Goal: Communication & Community: Answer question/provide support

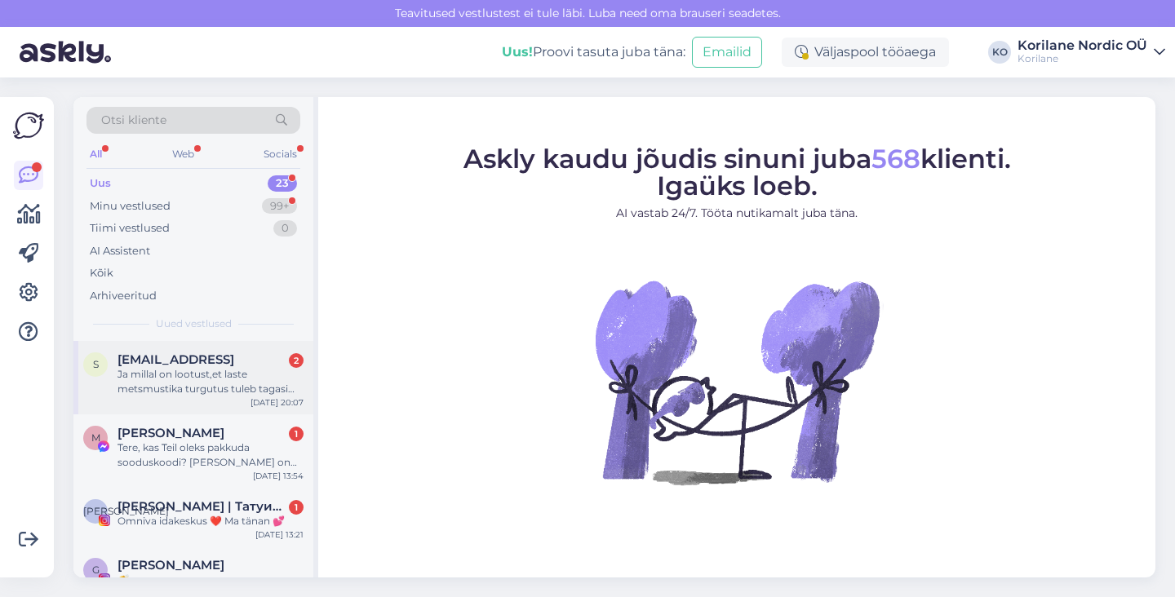
click at [200, 371] on div "Ja millal on lootust,et laste metsmustika turgutus tuleb tagasi lattu ? :)" at bounding box center [210, 381] width 186 height 29
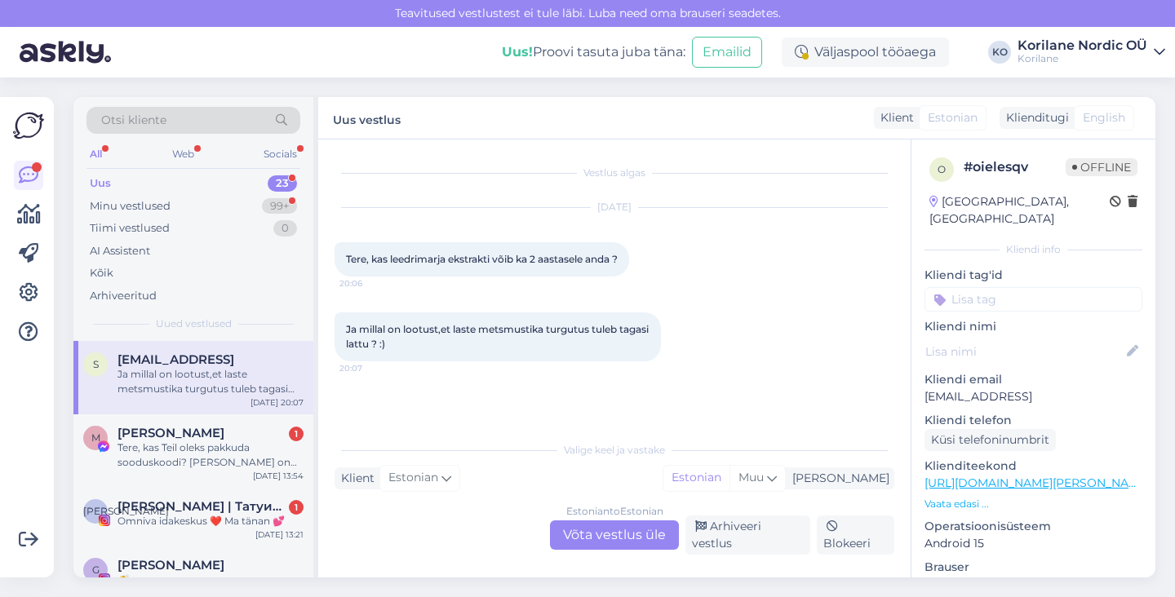
click at [594, 539] on div "Estonian to Estonian Võta vestlus üle" at bounding box center [614, 535] width 129 height 29
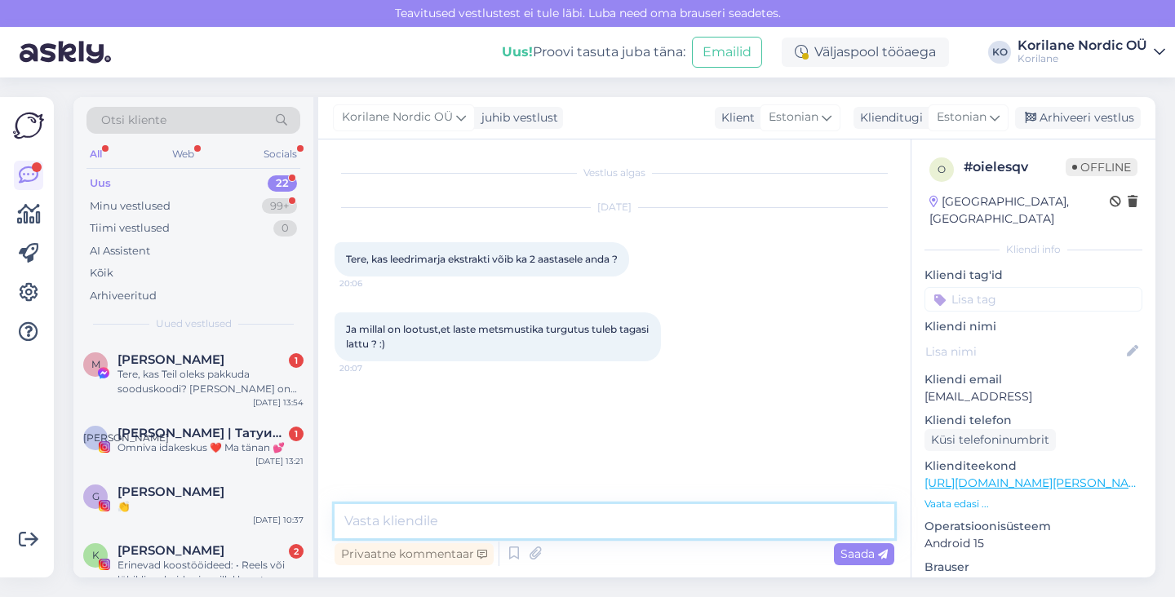
click at [534, 512] on textarea at bounding box center [615, 521] width 560 height 34
click at [434, 518] on textarea "Tere! Aitäh, et tunnete huvi." at bounding box center [615, 521] width 560 height 34
drag, startPoint x: 380, startPoint y: 521, endPoint x: 609, endPoint y: 509, distance: 228.8
click at [609, 509] on textarea "Tere! Aitäh, et tunnete huvi." at bounding box center [615, 521] width 560 height 34
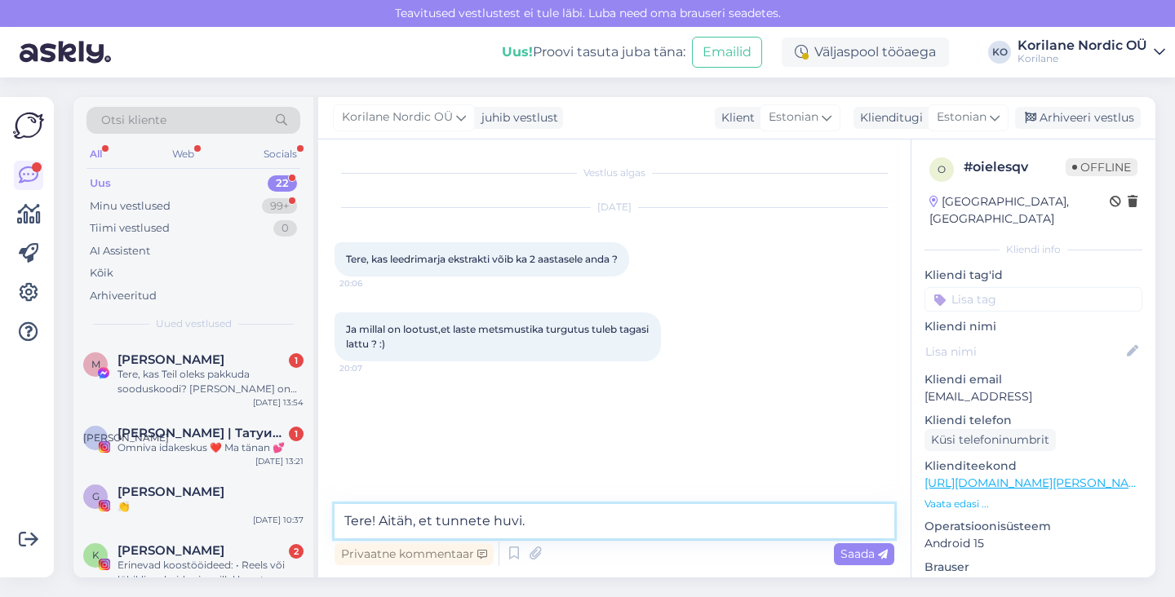
drag, startPoint x: 592, startPoint y: 520, endPoint x: 381, endPoint y: 524, distance: 211.4
click at [381, 524] on textarea "Tere! Aitäh, et tunnete huvi." at bounding box center [615, 521] width 560 height 34
click at [733, 521] on textarea "Tere! Leedrimarja ekstrakti võite anda ka 2 aastasele lapsele, pool teelusikatä…" at bounding box center [615, 521] width 560 height 34
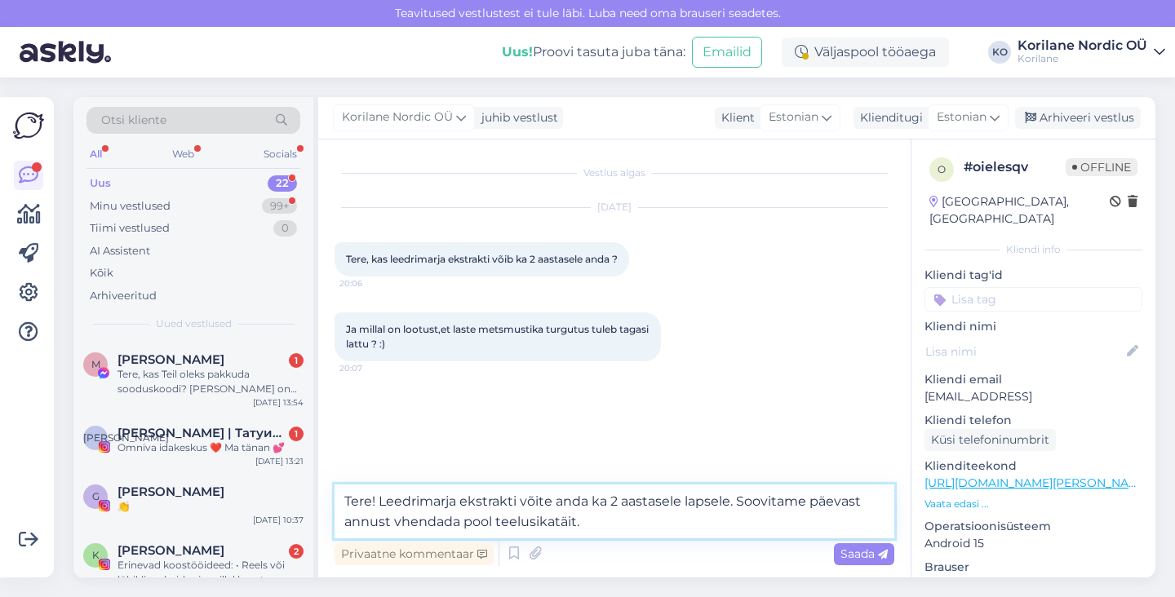
click at [402, 526] on textarea "Tere! Leedrimarja ekstrakti võite anda ka 2 aastasele lapsele. Soovitame päevas…" at bounding box center [615, 512] width 560 height 54
click at [498, 518] on textarea "Tere! Leedrimarja ekstrakti võite anda ka 2 aastasele lapsele. Soovitame päevas…" at bounding box center [615, 512] width 560 height 54
click at [615, 525] on textarea "Tere! Leedrimarja ekstrakti võite anda ka 2 aastasele lapsele. Soovitame päevas…" at bounding box center [615, 512] width 560 height 54
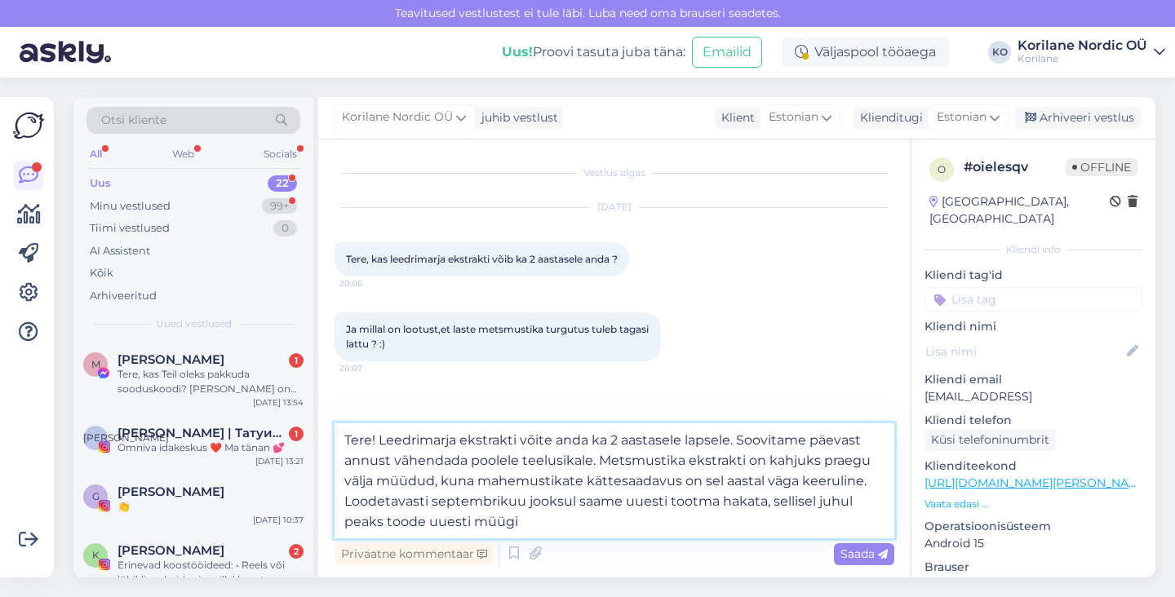
drag, startPoint x: 738, startPoint y: 516, endPoint x: 764, endPoint y: 500, distance: 30.8
click at [764, 500] on textarea "Tere! Leedrimarja ekstrakti võite anda ka 2 aastasele lapsele. Soovitame päevas…" at bounding box center [615, 480] width 560 height 115
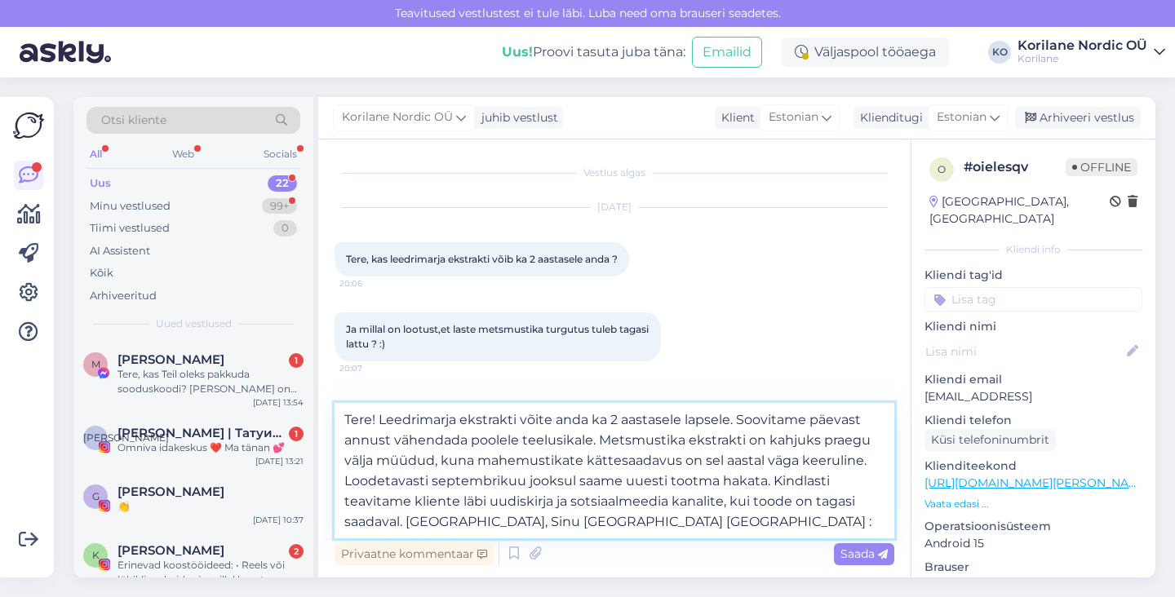
type textarea "Tere! Leedrimarja ekstrakti võite anda ka 2 aastasele lapsele. Soovitame päevas…"
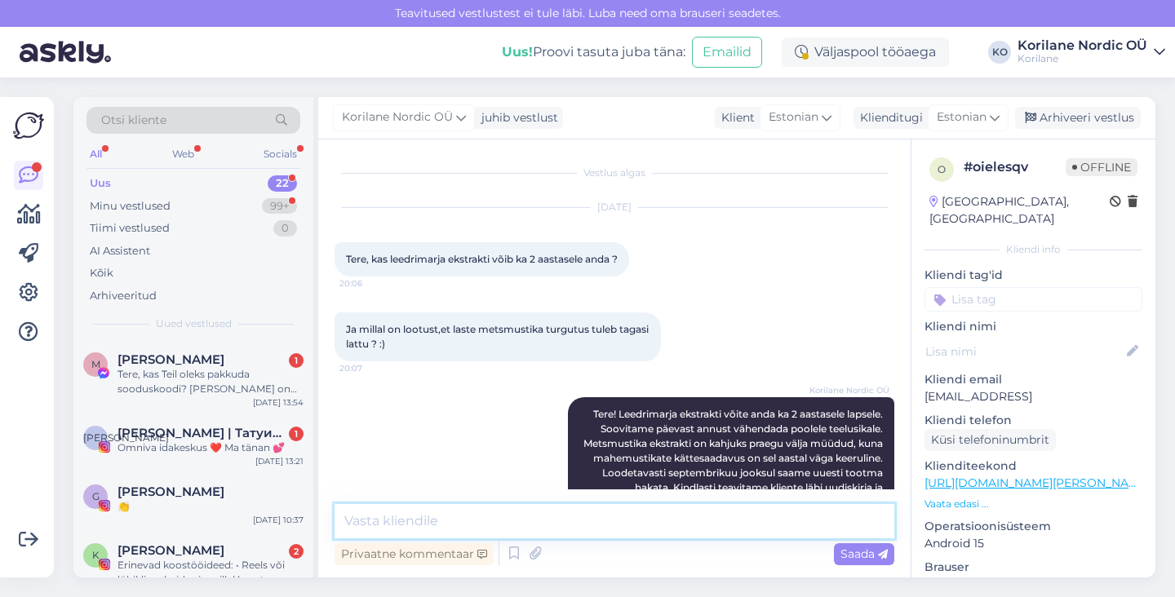
scroll to position [63, 0]
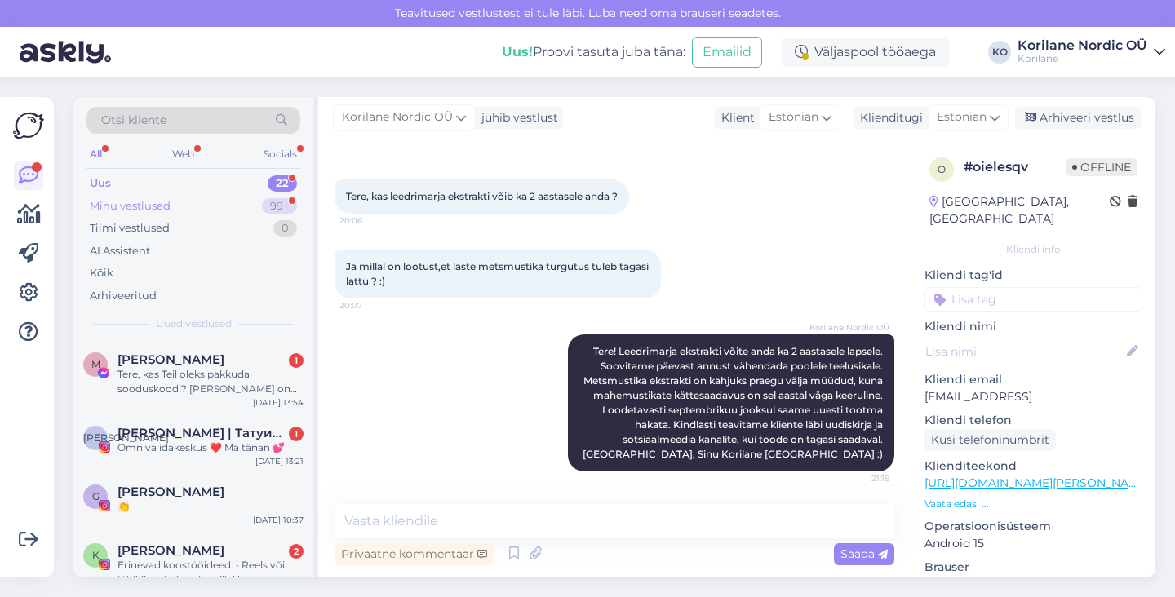
click at [161, 206] on div "Minu vestlused" at bounding box center [130, 206] width 81 height 16
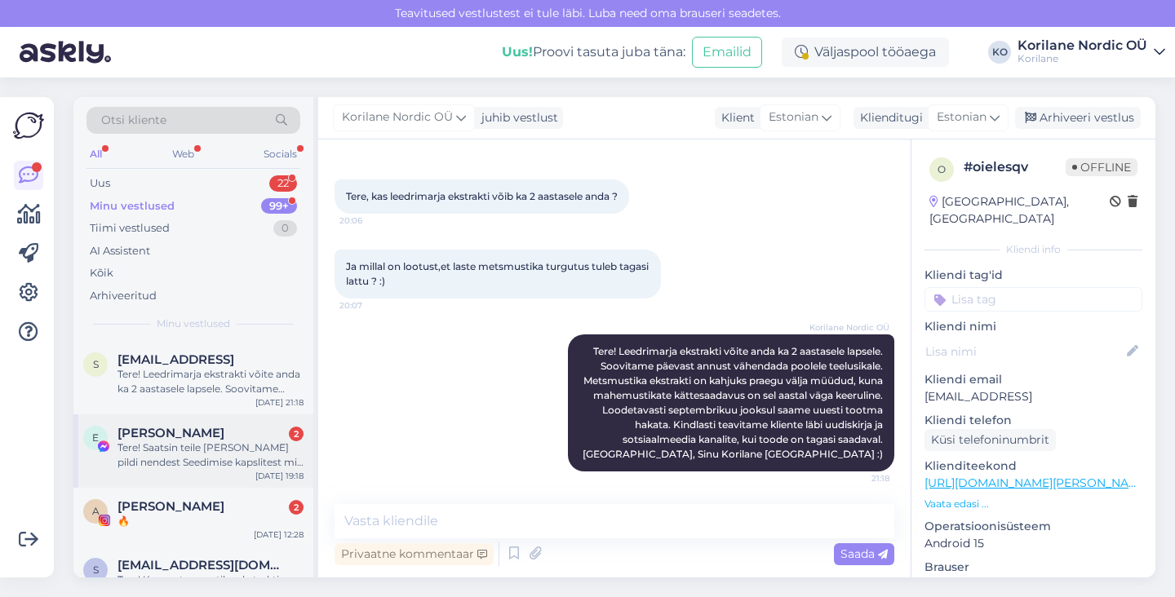
click at [161, 447] on div "Tere! Saatsin teile [PERSON_NAME] pildi nendest Seedimise kapslitest mis on mul…" at bounding box center [210, 455] width 186 height 29
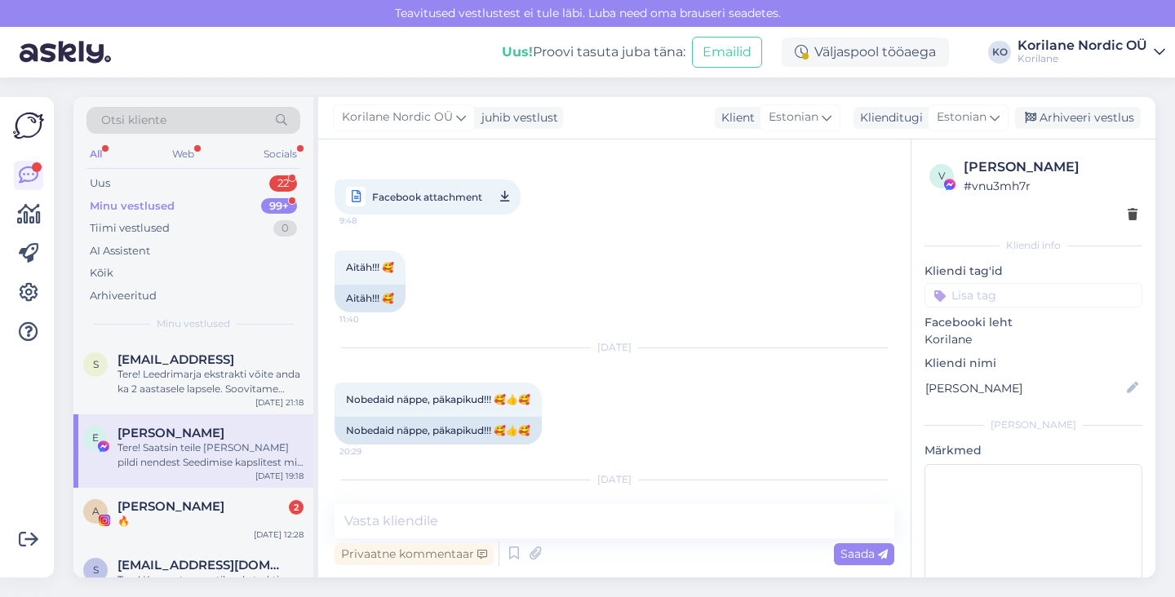
scroll to position [726, 0]
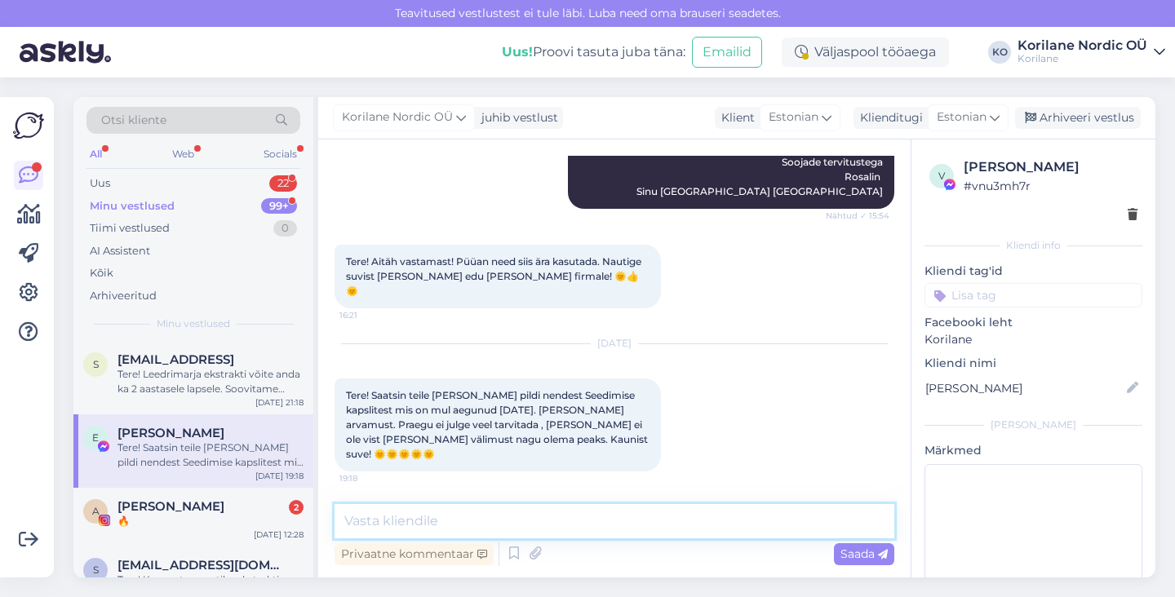
click at [409, 523] on textarea at bounding box center [615, 521] width 560 height 34
